Goal: Task Accomplishment & Management: Manage account settings

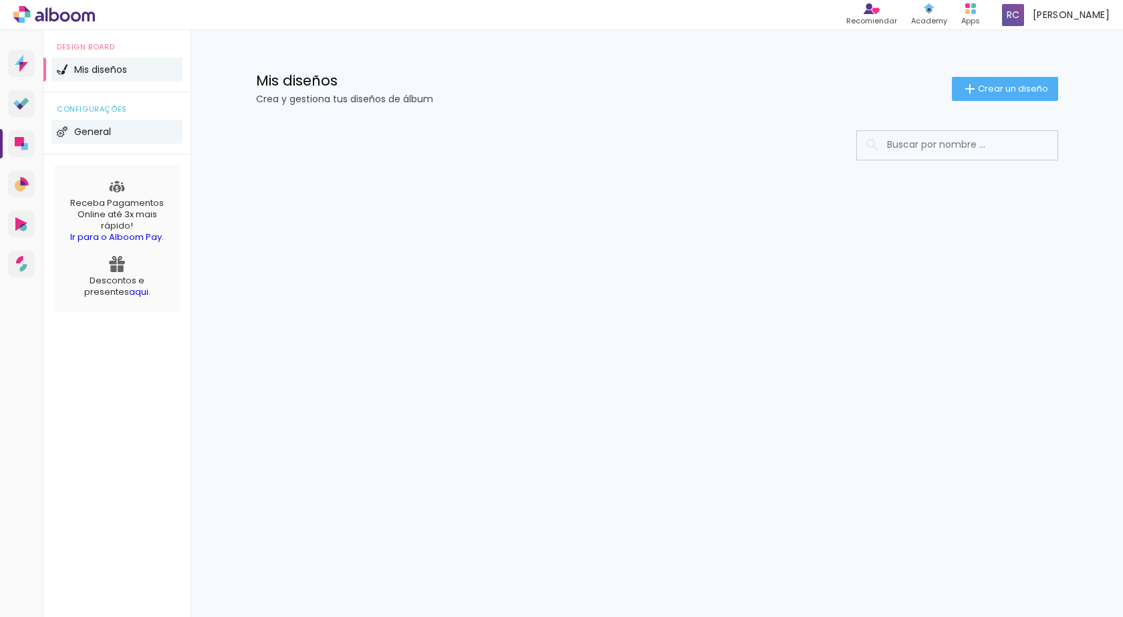
click at [126, 137] on li "General" at bounding box center [116, 132] width 131 height 24
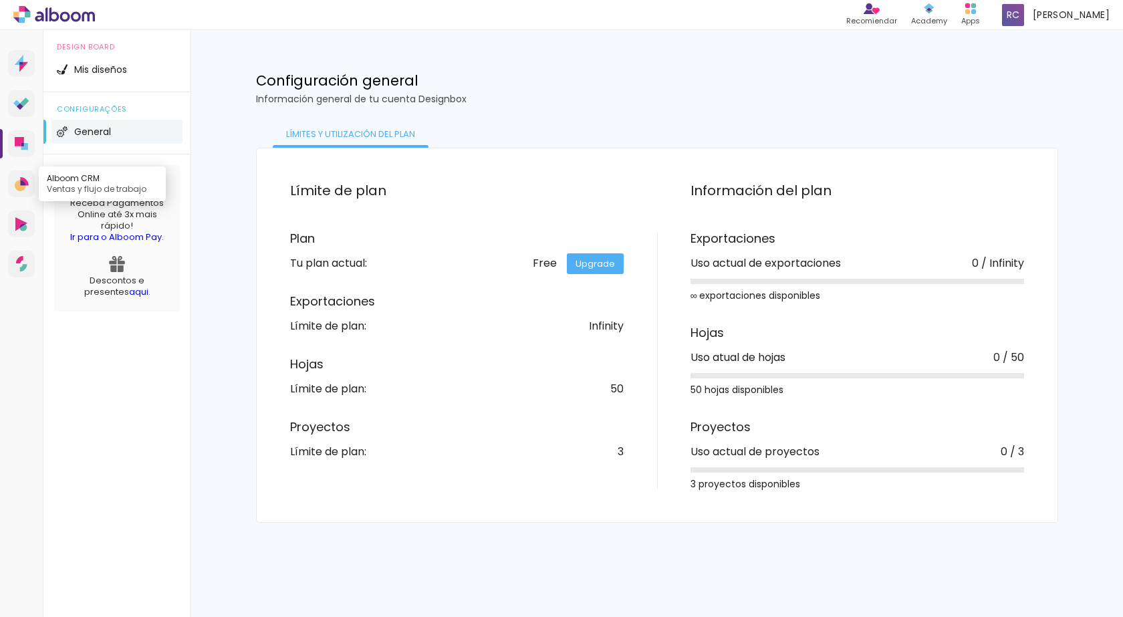
click at [25, 179] on icon at bounding box center [24, 181] width 8 height 9
click at [22, 267] on icon at bounding box center [22, 267] width 7 height 7
